Goal: Go to known website: Access a specific website the user already knows

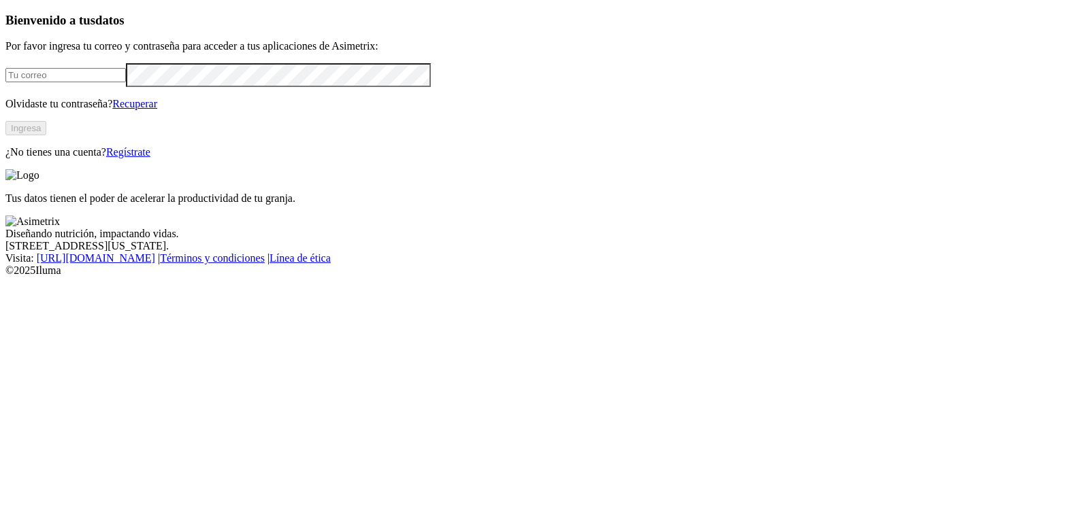
type input "[EMAIL_ADDRESS][DOMAIN_NAME]"
click at [46, 135] on button "Ingresa" at bounding box center [25, 128] width 41 height 14
